Goal: Task Accomplishment & Management: Manage account settings

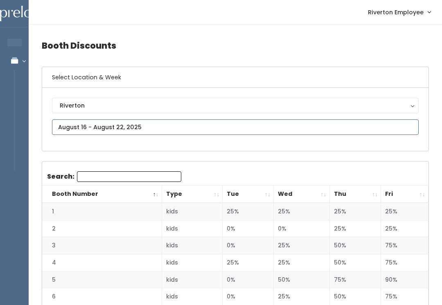
click at [77, 128] on input "text" at bounding box center [235, 127] width 366 height 16
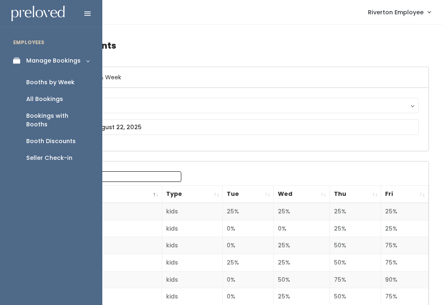
click at [70, 80] on div "Booths by Week" at bounding box center [50, 82] width 48 height 9
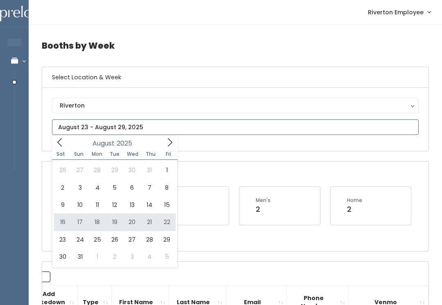
type input "August 16 to August 22"
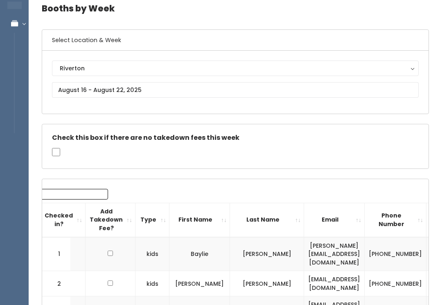
scroll to position [37, 0]
click at [147, 84] on input "text" at bounding box center [235, 91] width 366 height 16
type input "August 23 to August 29"
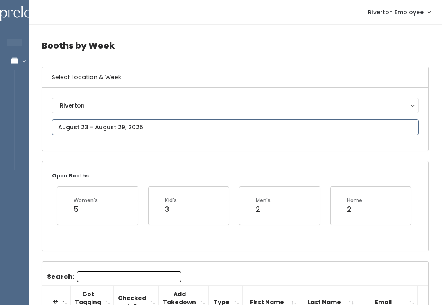
click at [138, 126] on input "text" at bounding box center [235, 127] width 366 height 16
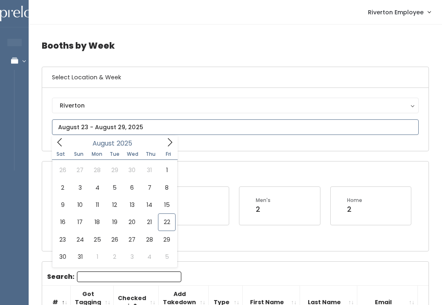
type input "[DATE] to [DATE]"
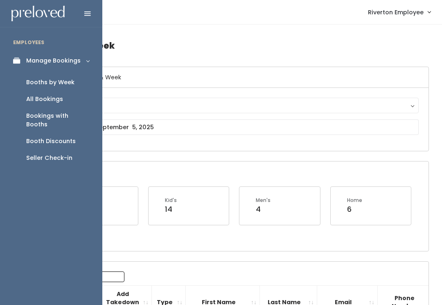
click at [20, 67] on link "Manage Bookings" at bounding box center [51, 61] width 102 height 18
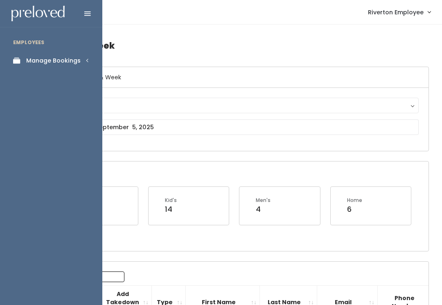
click at [38, 63] on div "Manage Bookings" at bounding box center [53, 60] width 54 height 9
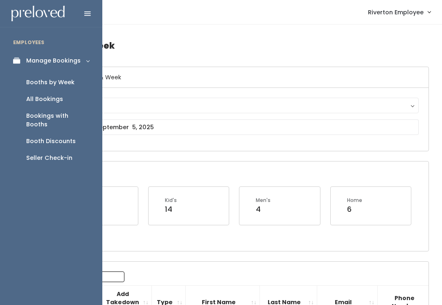
click at [40, 81] on div "Booths by Week" at bounding box center [50, 82] width 48 height 9
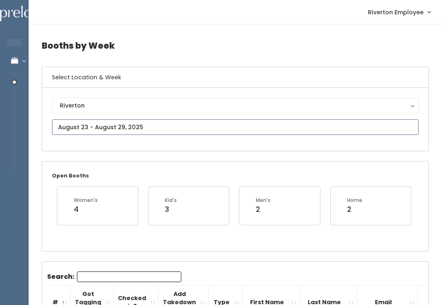
type input "August 23 to August 29"
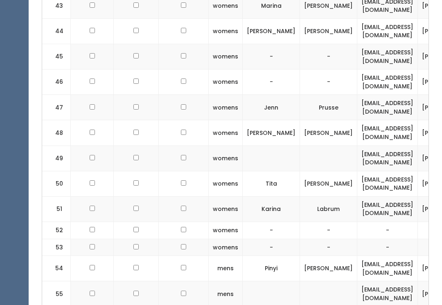
scroll to position [1423, 0]
